Goal: Transaction & Acquisition: Purchase product/service

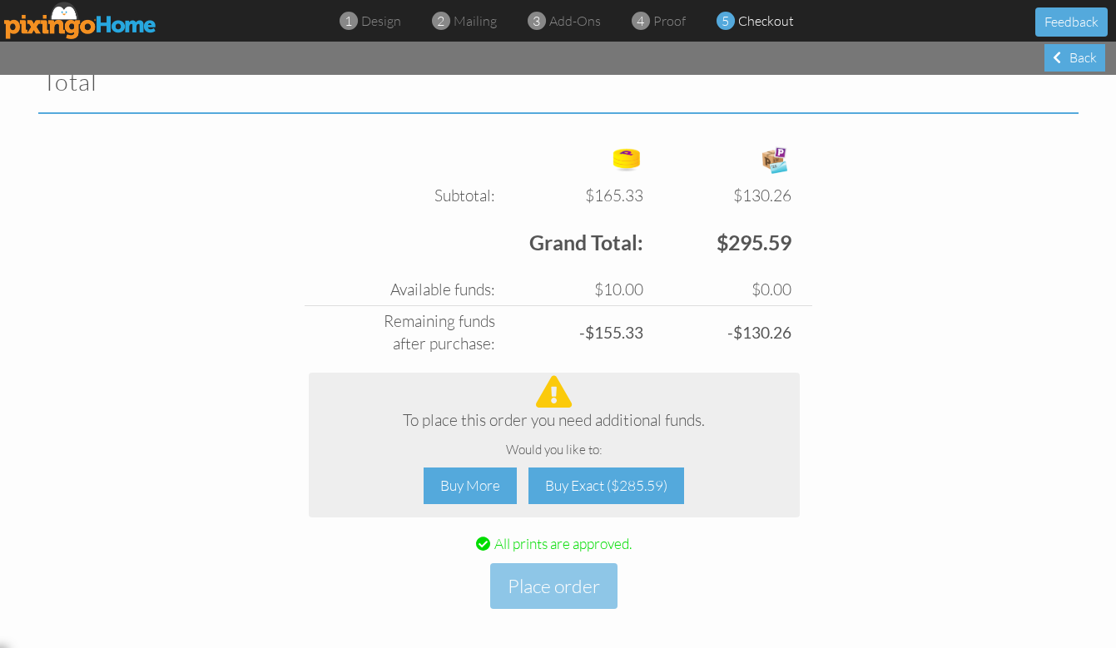
scroll to position [567, 0]
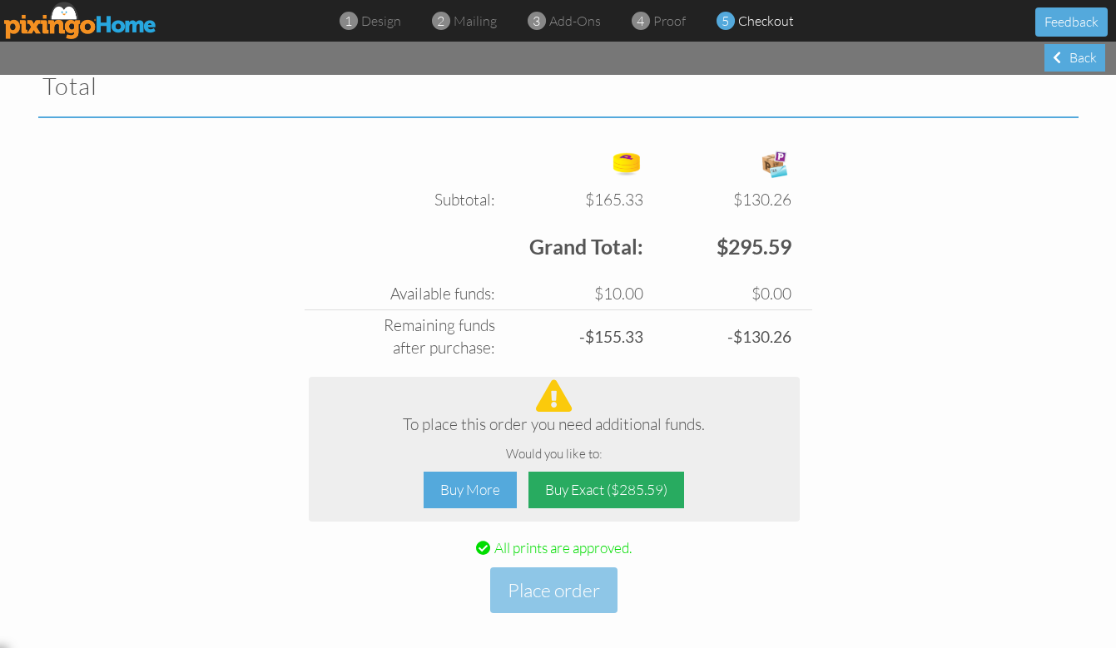
click at [611, 482] on div "Buy Exact ($285.59)" at bounding box center [606, 490] width 156 height 37
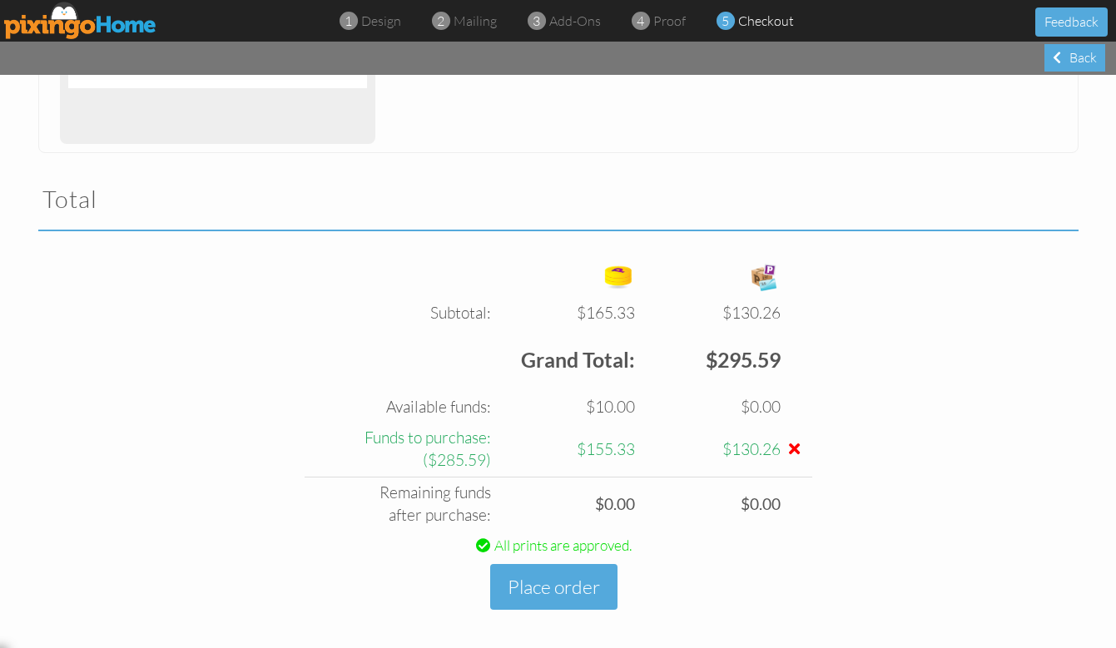
scroll to position [453, 0]
click at [562, 571] on button "Place order" at bounding box center [553, 588] width 127 height 46
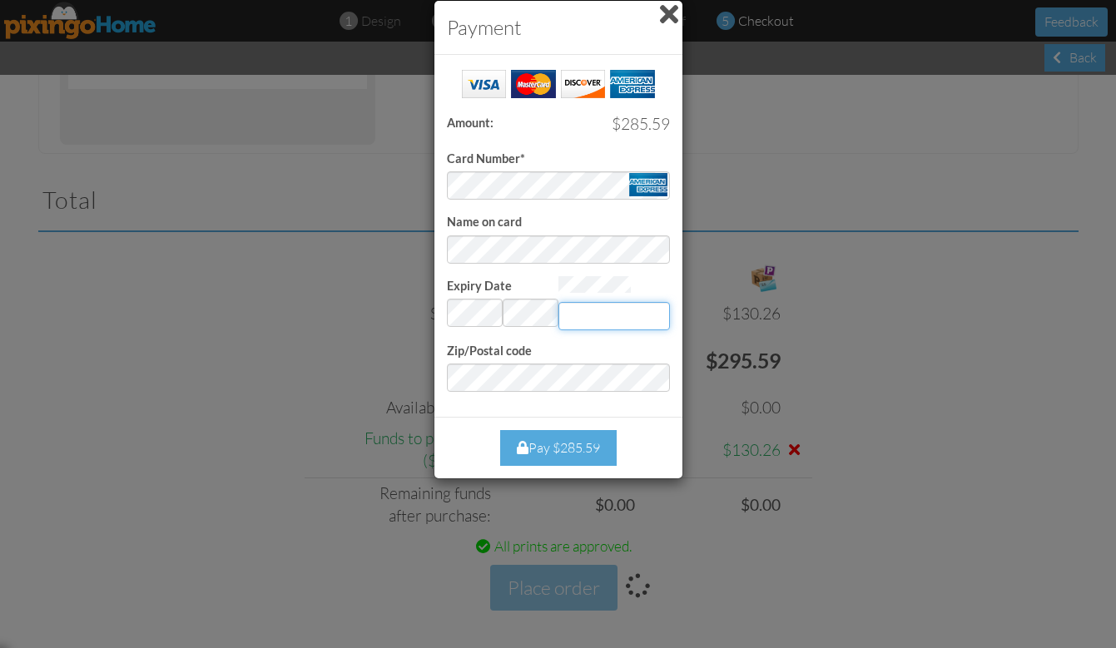
type input "2473"
click at [563, 448] on div "Pay $285.59" at bounding box center [558, 448] width 116 height 36
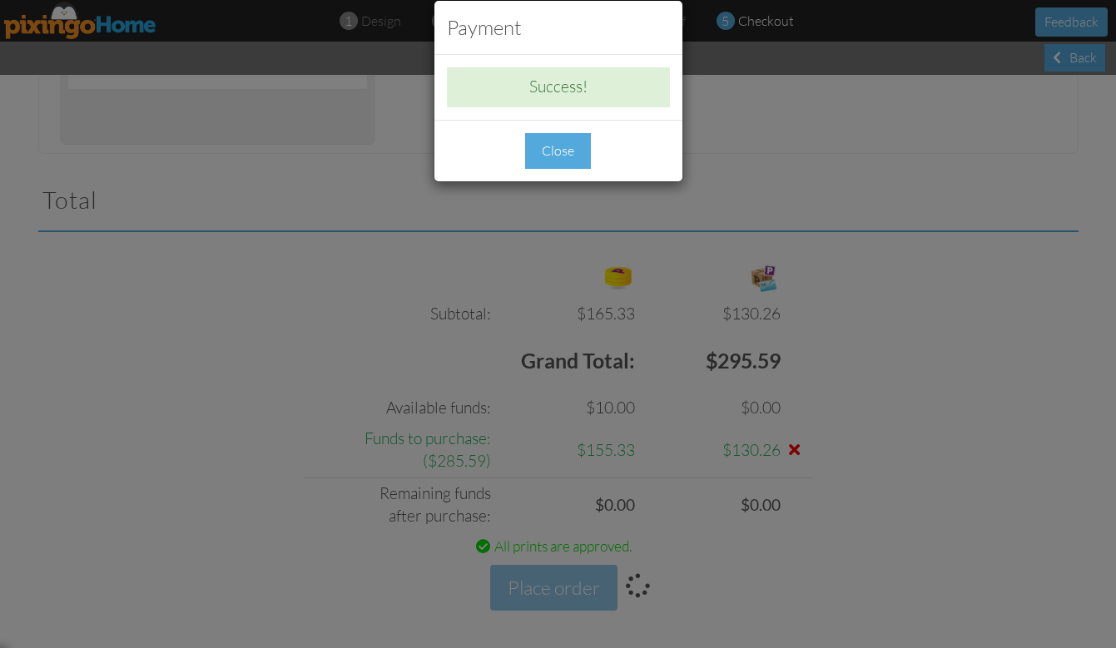
click at [548, 145] on div "Close" at bounding box center [558, 151] width 66 height 36
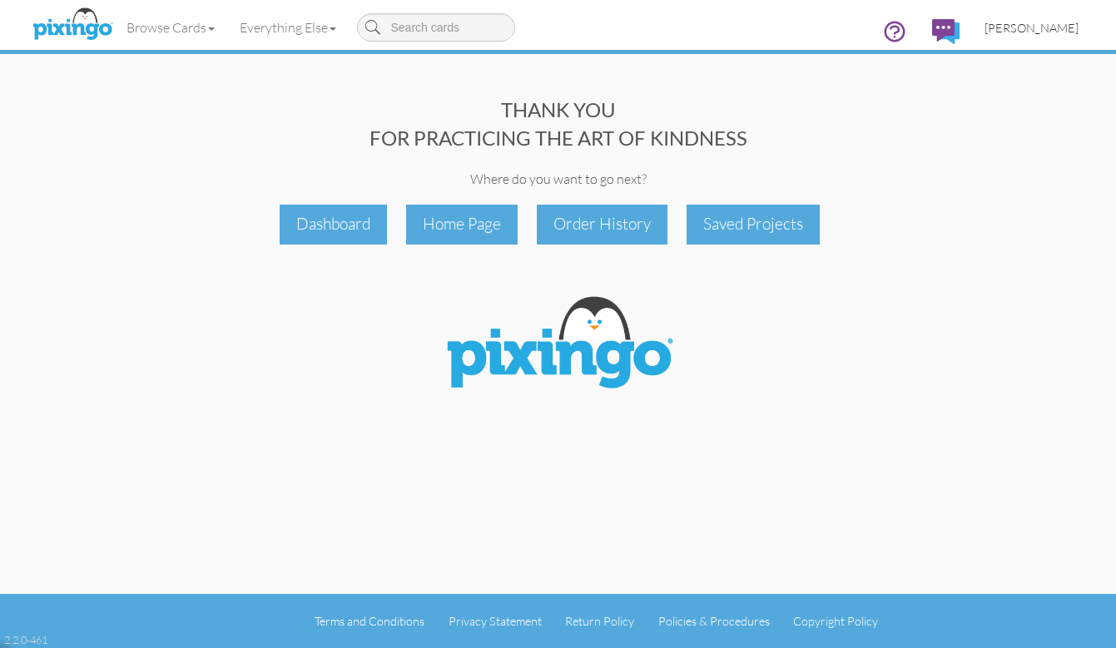
click at [1055, 29] on span "[PERSON_NAME]" at bounding box center [1031, 28] width 94 height 14
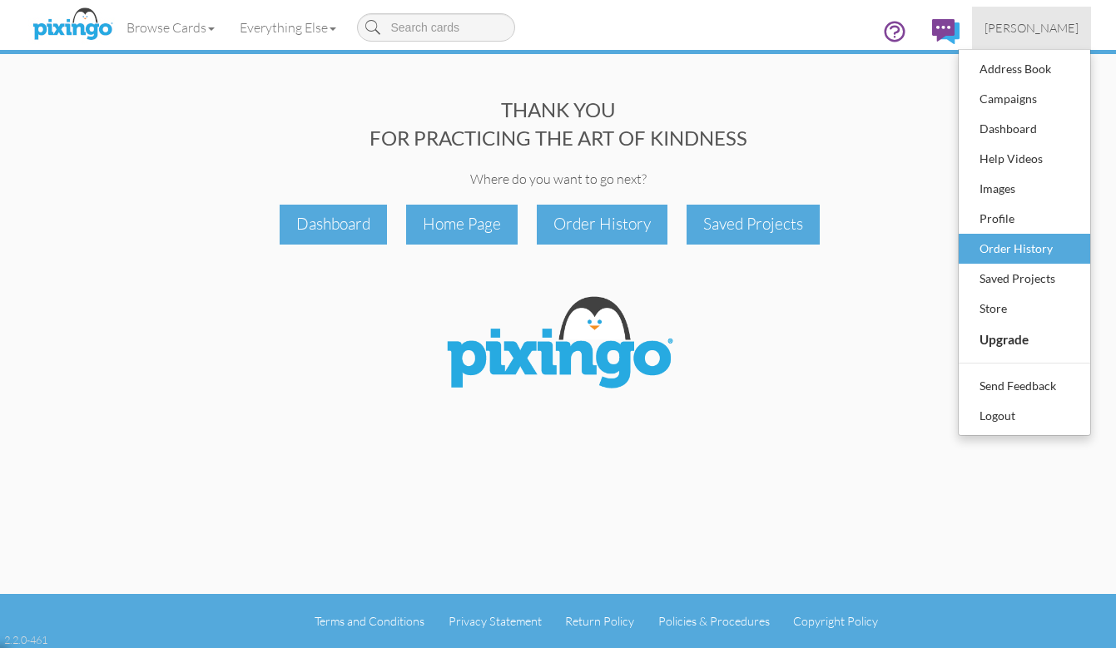
click at [1003, 245] on div "Order History" at bounding box center [1024, 248] width 98 height 25
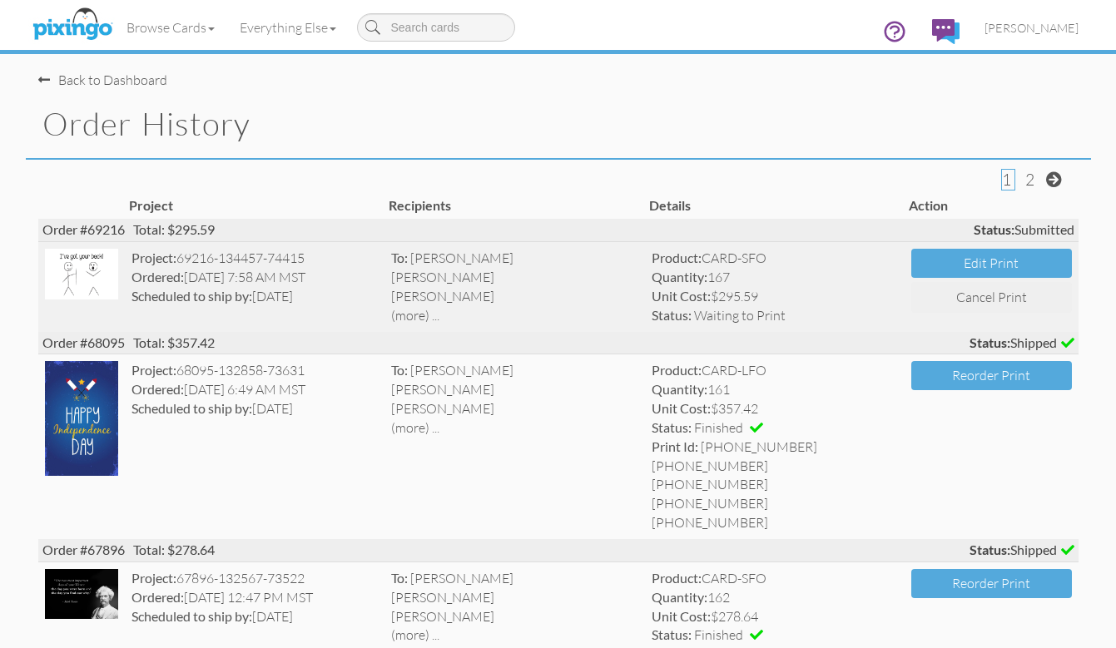
click at [412, 315] on div "(more) ..." at bounding box center [514, 315] width 247 height 19
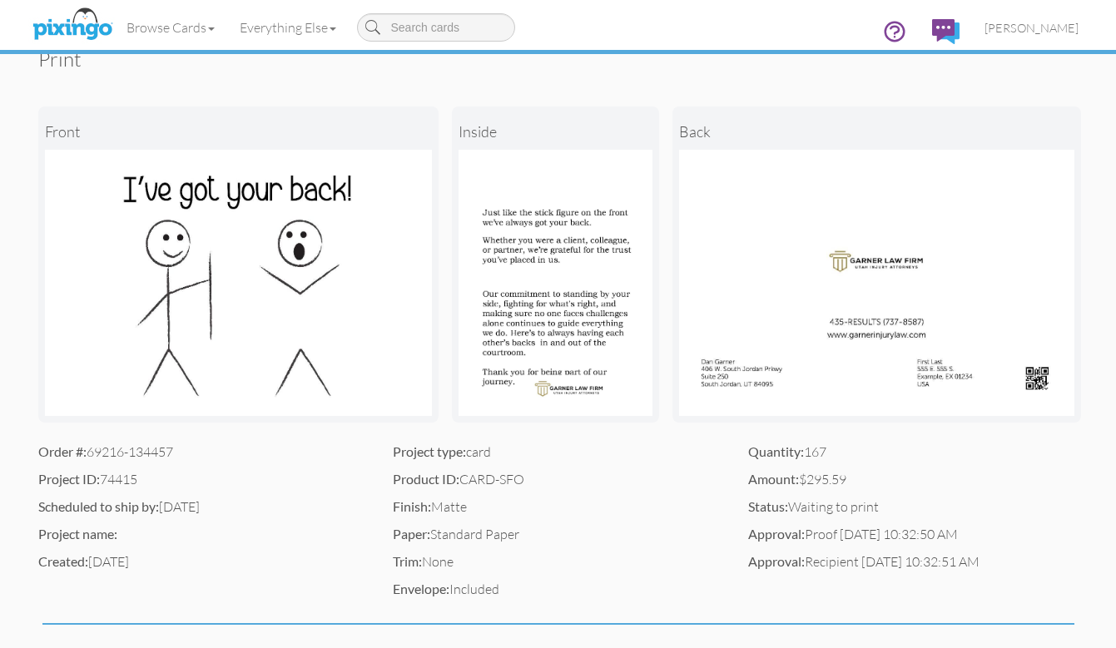
scroll to position [117, 0]
